Goal: Book appointment/travel/reservation

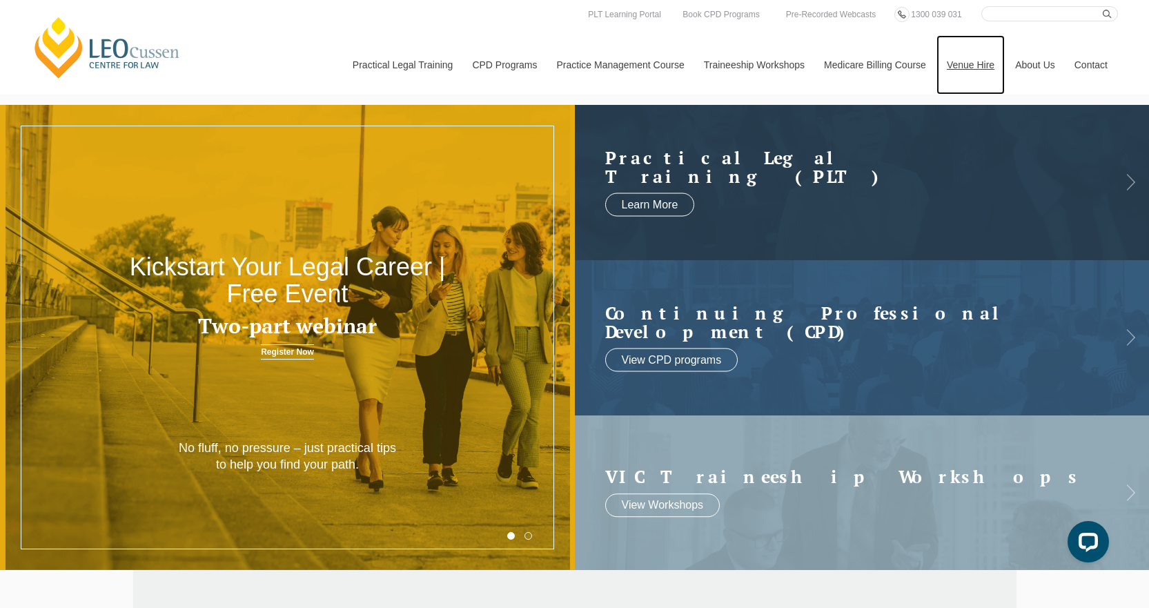
click at [965, 67] on link "Venue Hire" at bounding box center [971, 64] width 68 height 59
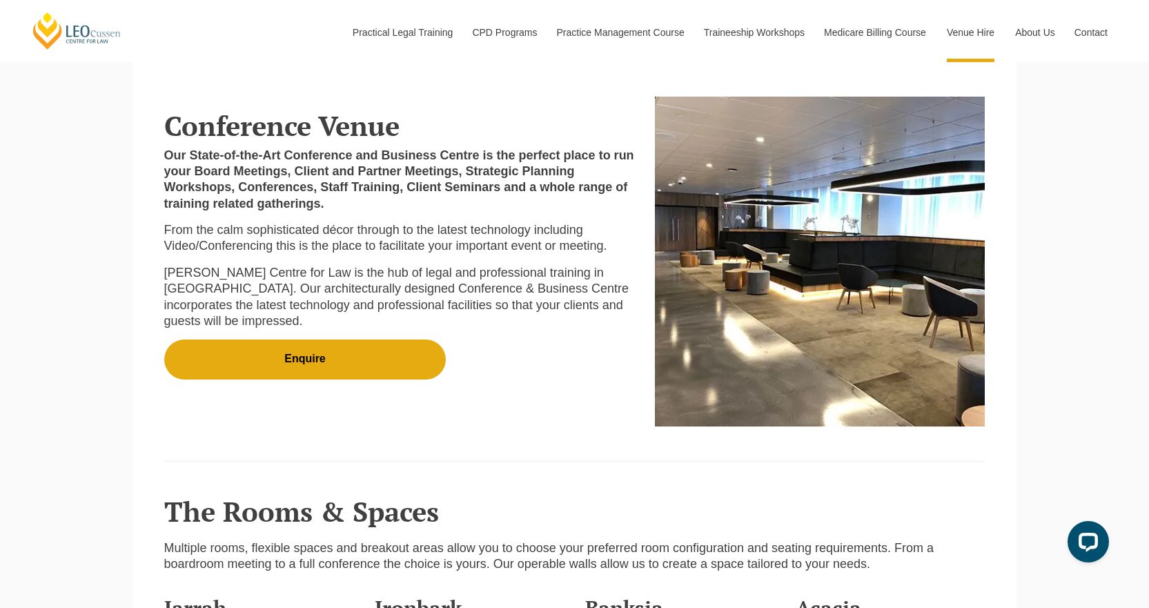
scroll to position [414, 0]
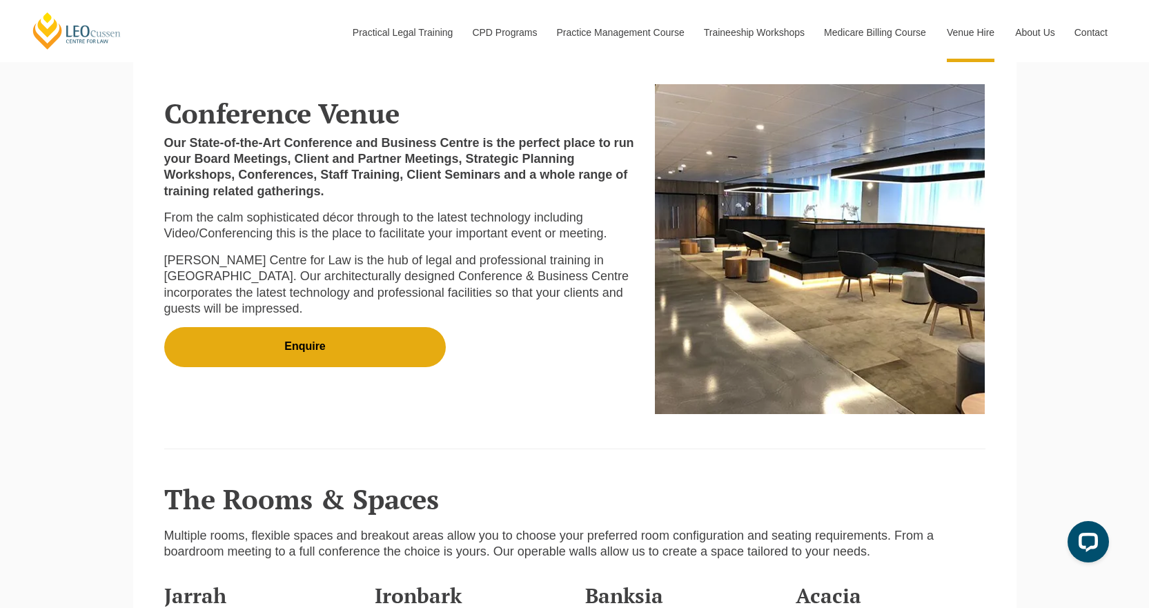
click at [814, 266] on img at bounding box center [820, 249] width 330 height 330
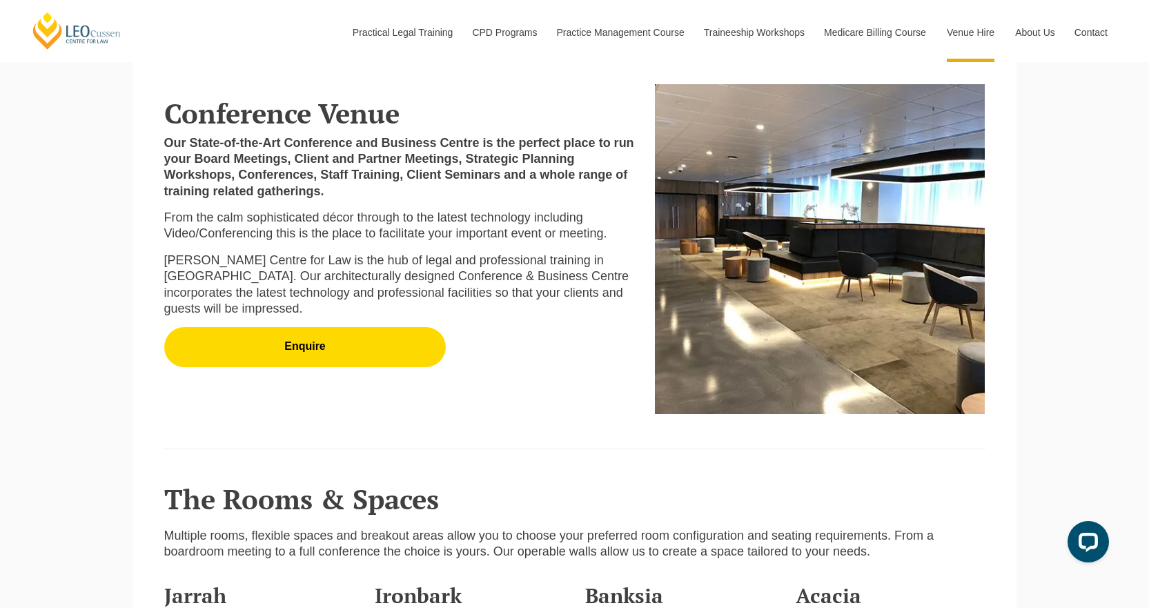
click at [369, 355] on link "Enquire" at bounding box center [305, 347] width 282 height 40
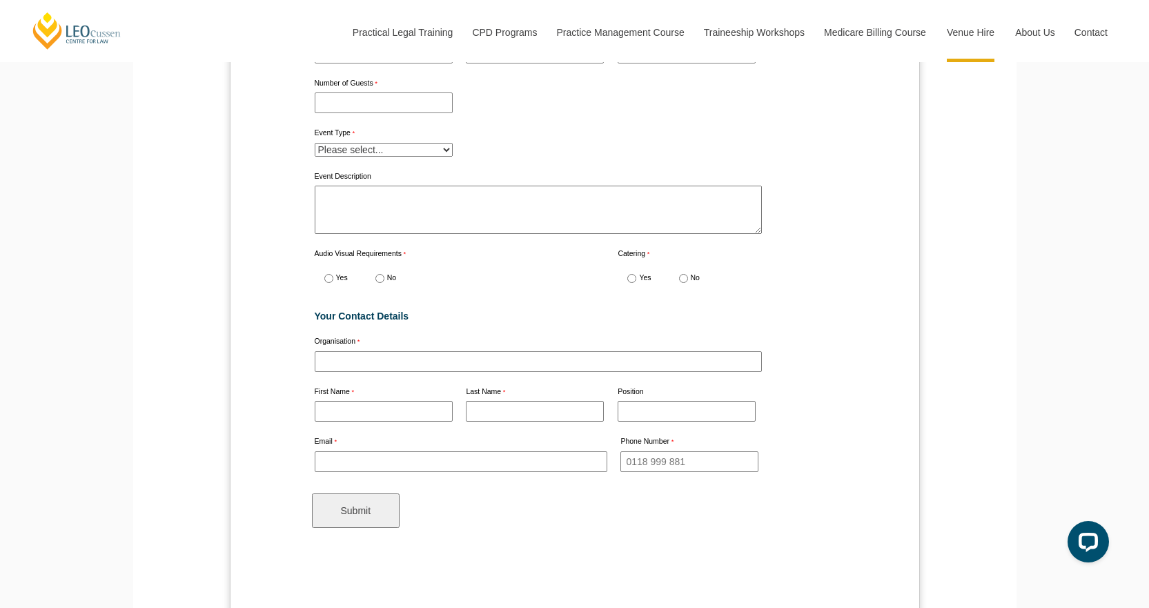
scroll to position [4519, 0]
